Goal: Information Seeking & Learning: Check status

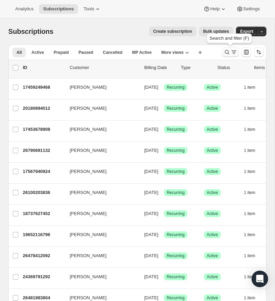
click at [225, 50] on icon "Search and filter results" at bounding box center [226, 52] width 7 height 7
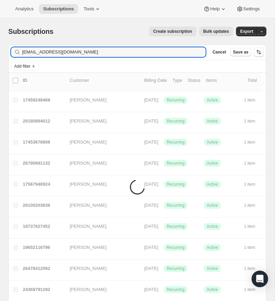
type input "[EMAIL_ADDRESS][DOMAIN_NAME]"
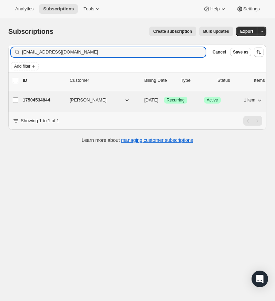
click at [41, 98] on p "17504534844" at bounding box center [43, 100] width 41 height 7
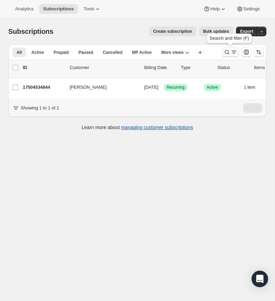
click at [225, 50] on icon "Search and filter results" at bounding box center [226, 52] width 7 height 7
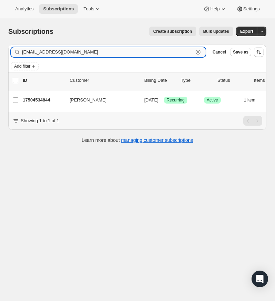
drag, startPoint x: 196, startPoint y: 50, endPoint x: 88, endPoint y: 56, distance: 108.4
click at [196, 50] on icon "button" at bounding box center [197, 52] width 7 height 7
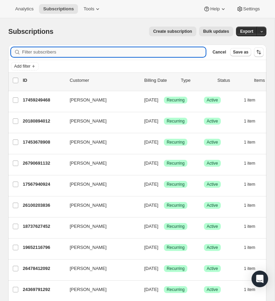
paste input "[EMAIL_ADDRESS][DOMAIN_NAME]"
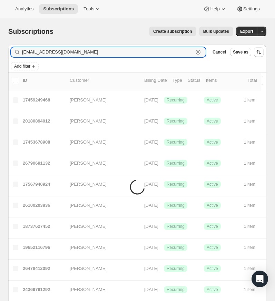
type input "[EMAIL_ADDRESS][DOMAIN_NAME]"
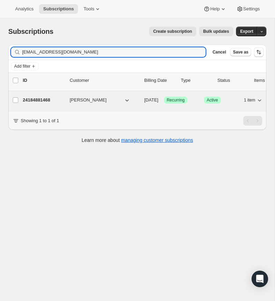
click at [77, 98] on span "[PERSON_NAME]" at bounding box center [88, 100] width 37 height 7
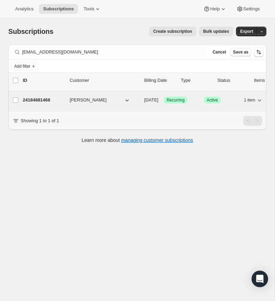
click at [40, 97] on p "24184881468" at bounding box center [43, 100] width 41 height 7
